Goal: Information Seeking & Learning: Learn about a topic

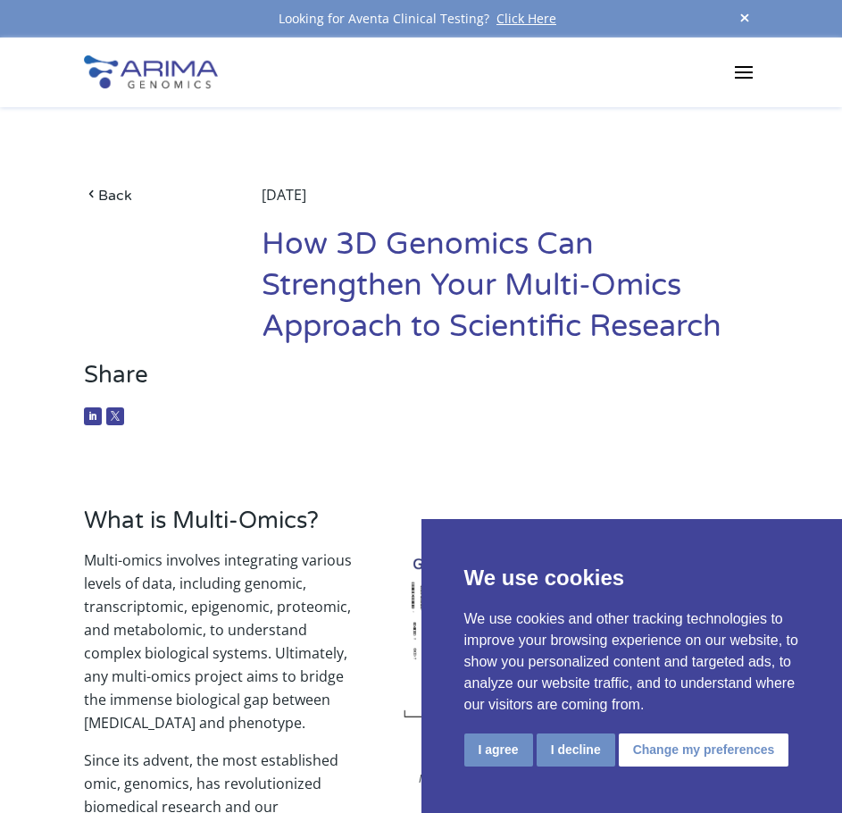
click at [760, 68] on div "Products Clinical Services Aventa FusionPlus Aventa Lymphoma Research Products …" at bounding box center [421, 73] width 842 height 70
click at [744, 70] on span at bounding box center [744, 71] width 29 height 29
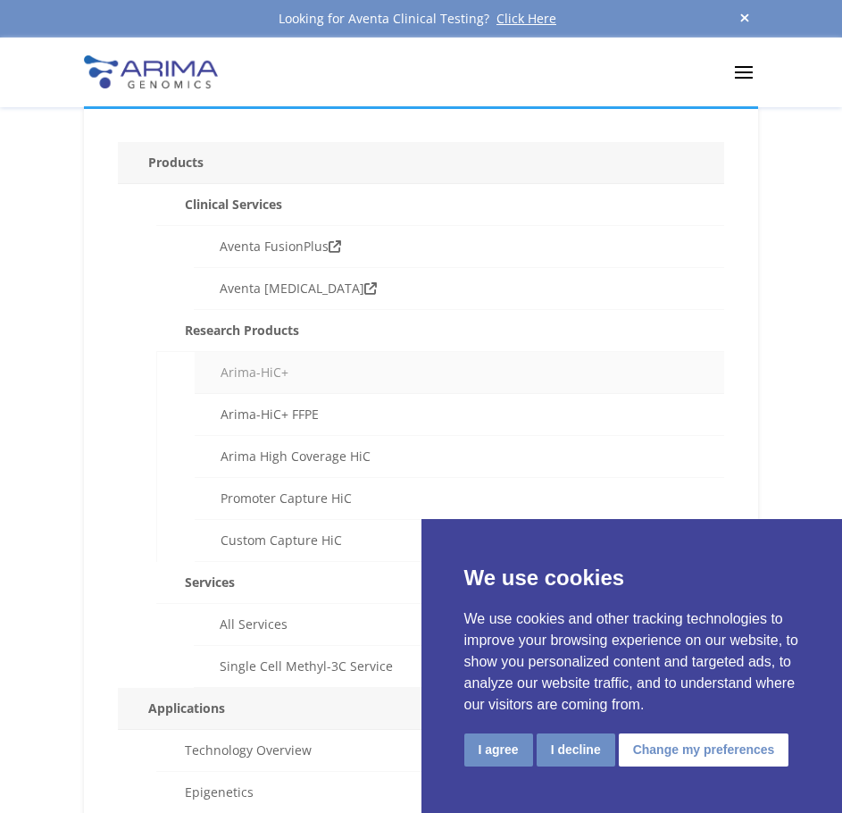
click at [270, 371] on link "Arima-HiC+" at bounding box center [460, 373] width 530 height 42
